Goal: Task Accomplishment & Management: Use online tool/utility

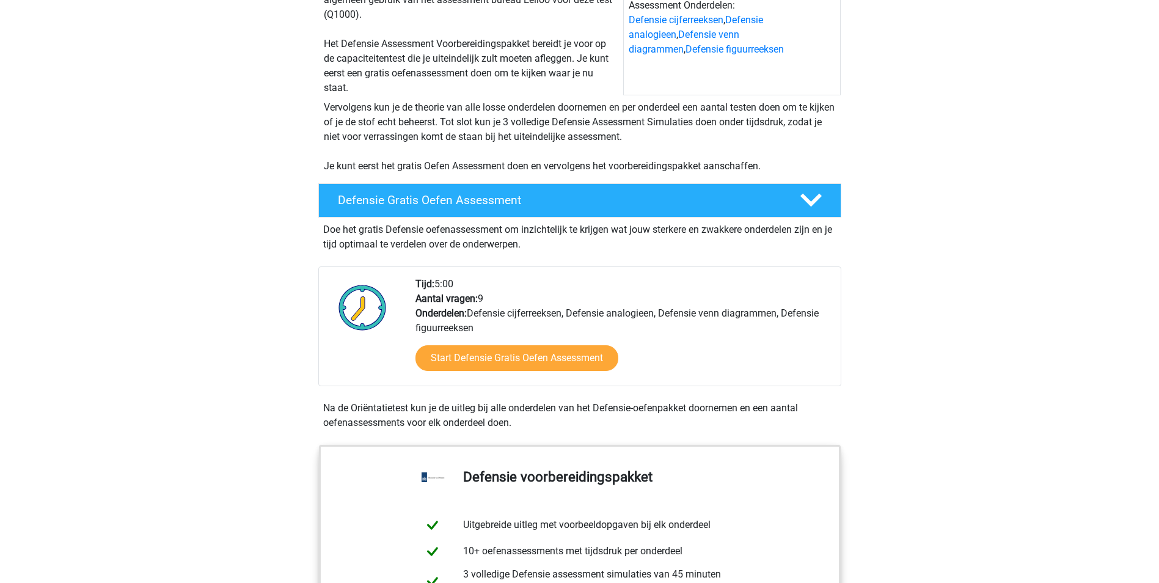
scroll to position [183, 0]
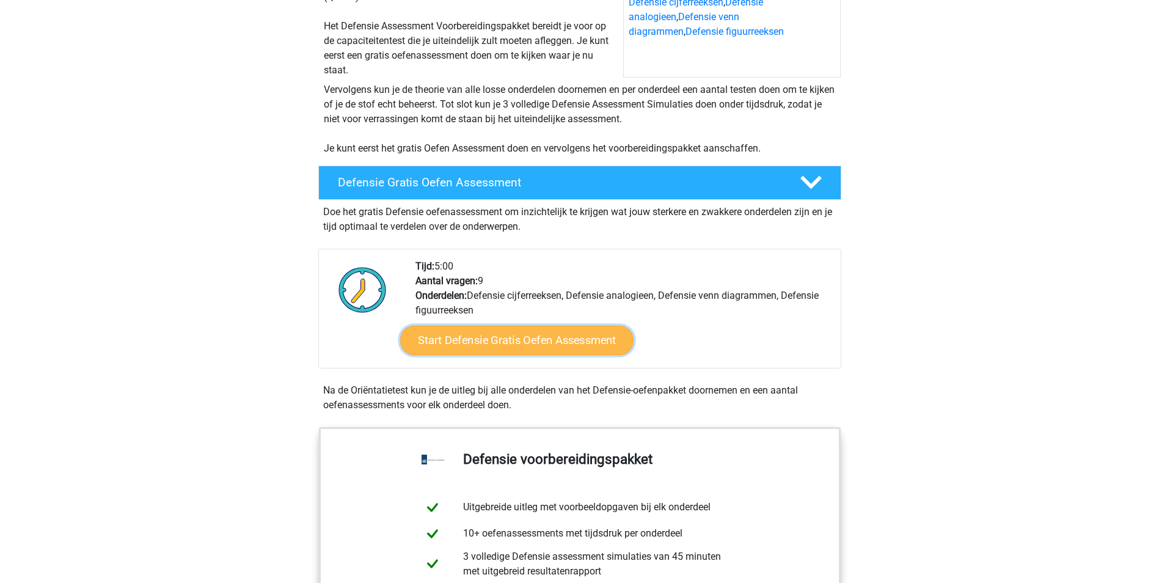
click at [562, 346] on link "Start Defensie Gratis Oefen Assessment" at bounding box center [516, 340] width 233 height 29
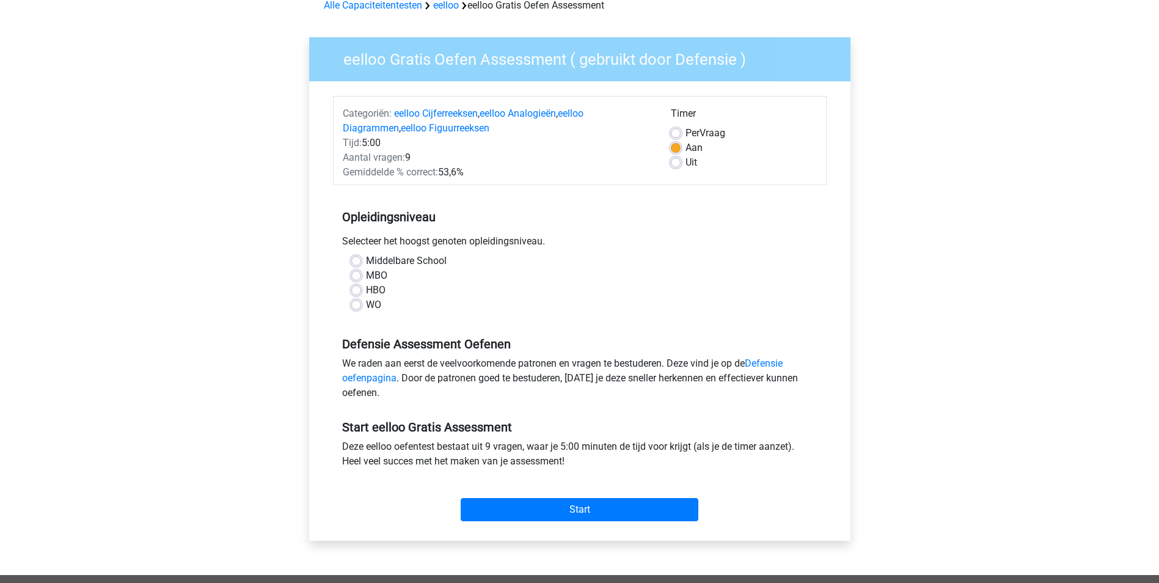
scroll to position [122, 0]
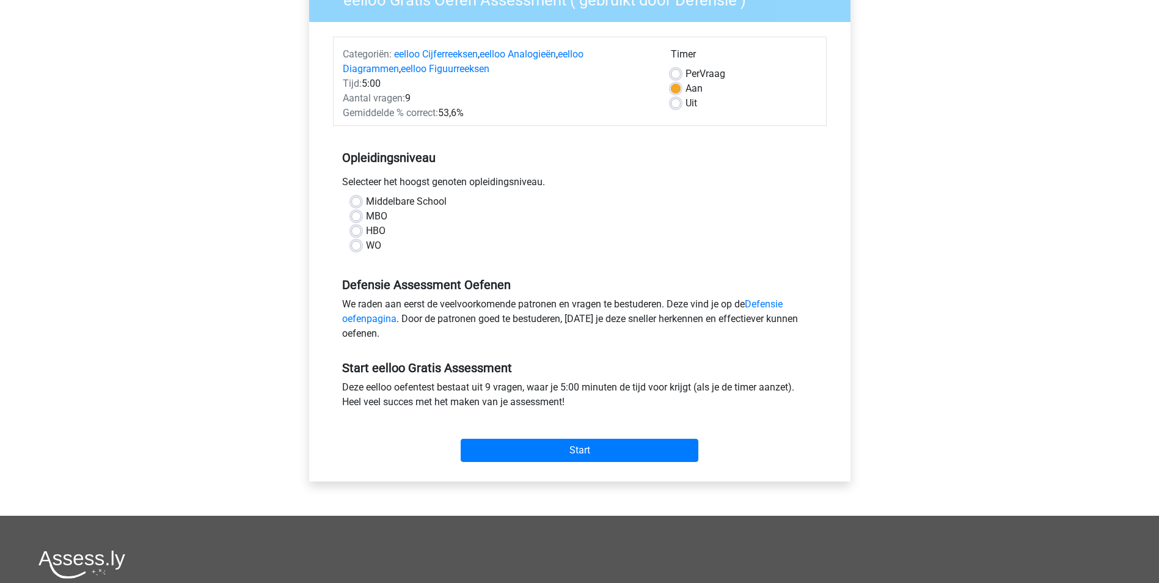
click at [366, 199] on label "Middelbare School" at bounding box center [406, 201] width 81 height 15
click at [357, 199] on input "Middelbare School" at bounding box center [356, 200] width 10 height 12
radio input "true"
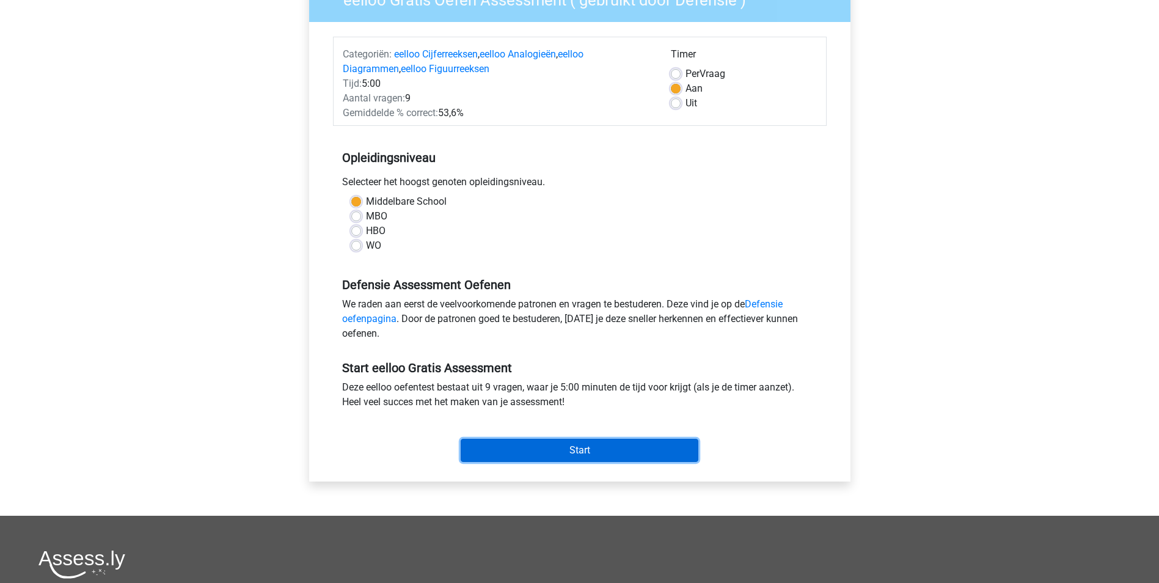
click at [551, 443] on input "Start" at bounding box center [580, 450] width 238 height 23
